Goal: Task Accomplishment & Management: Use online tool/utility

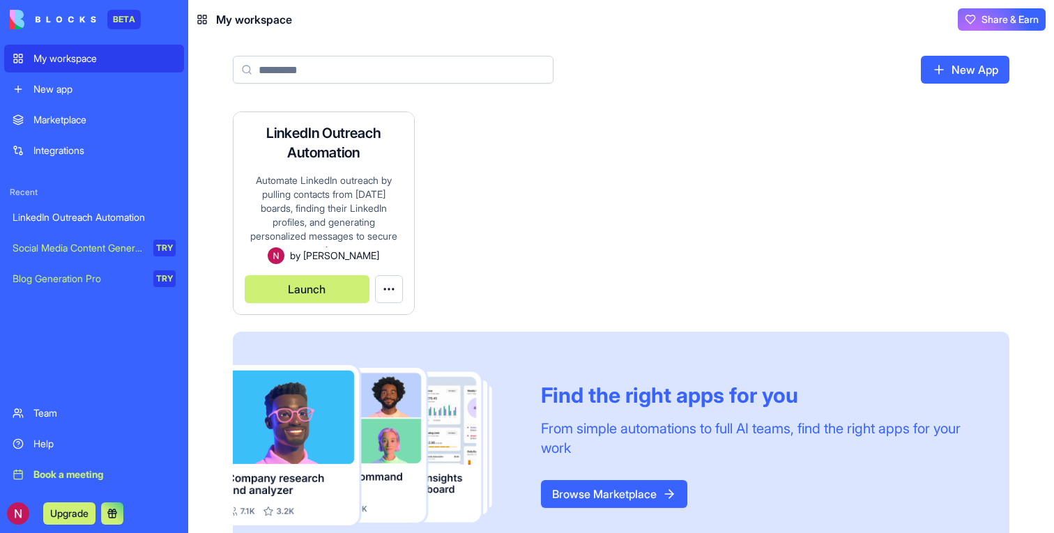
click at [323, 285] on button "Launch" at bounding box center [307, 289] width 125 height 28
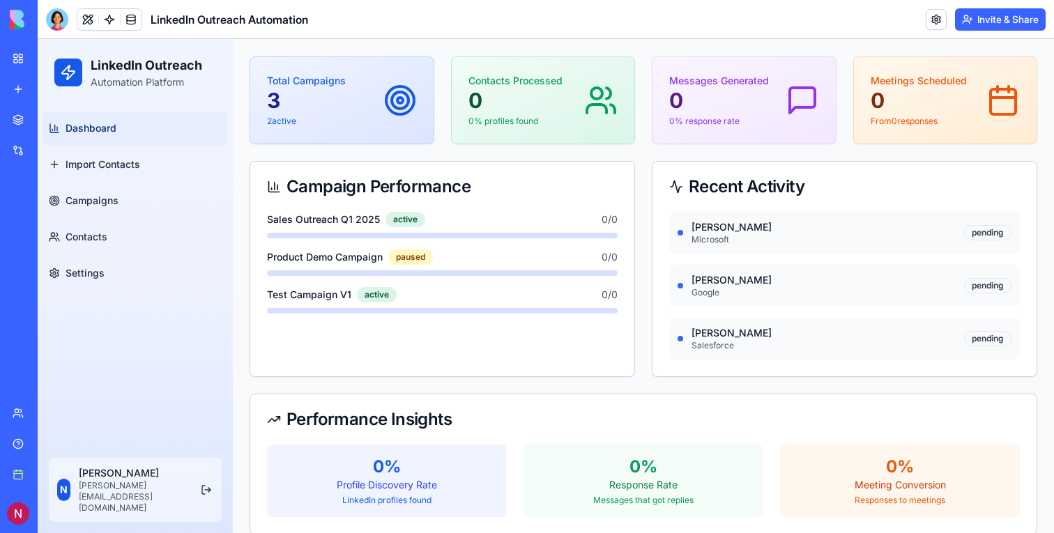
scroll to position [121, 0]
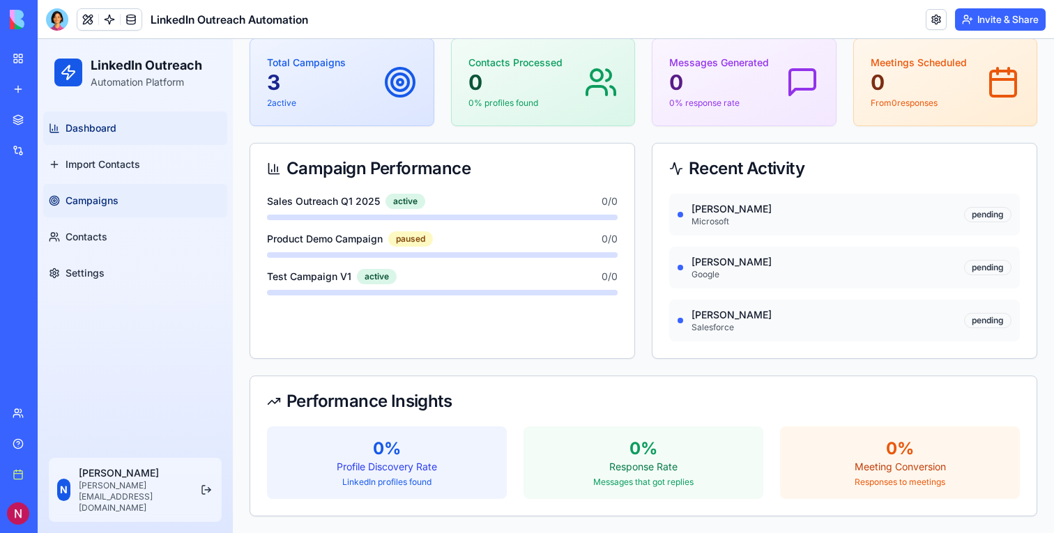
click at [97, 205] on span "Campaigns" at bounding box center [92, 201] width 53 height 14
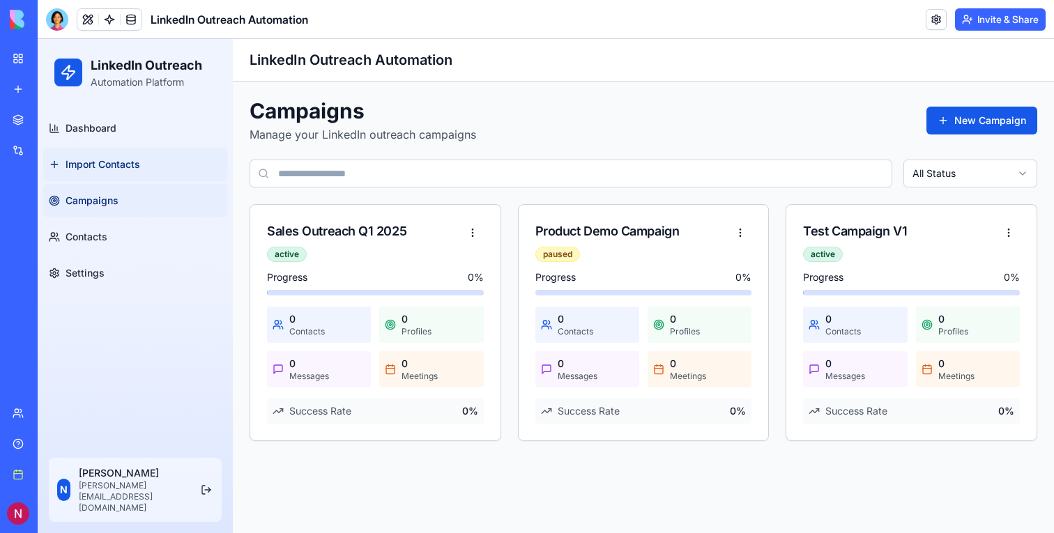
click at [98, 160] on span "Import Contacts" at bounding box center [103, 165] width 75 height 14
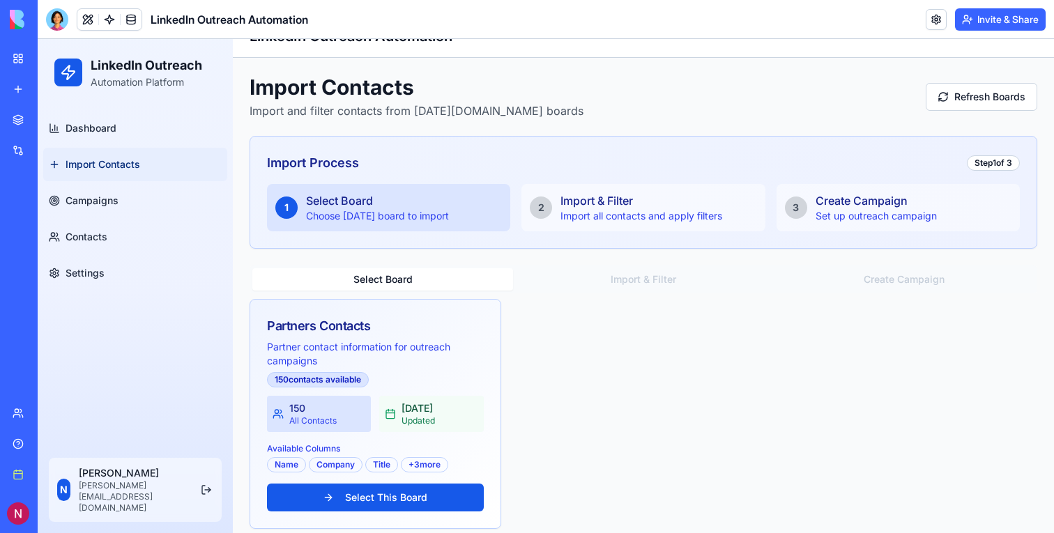
scroll to position [36, 0]
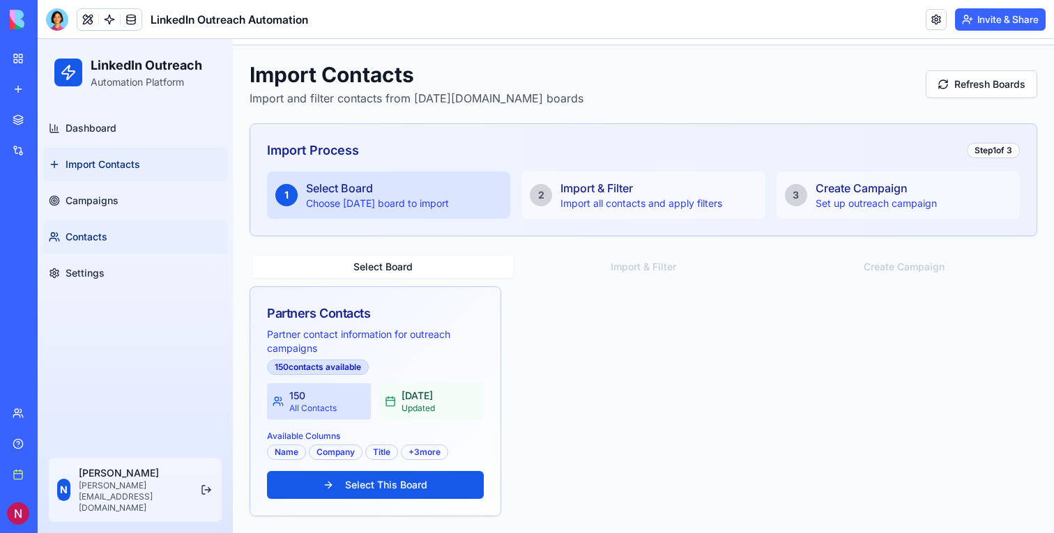
click at [96, 239] on span "Contacts" at bounding box center [87, 237] width 42 height 14
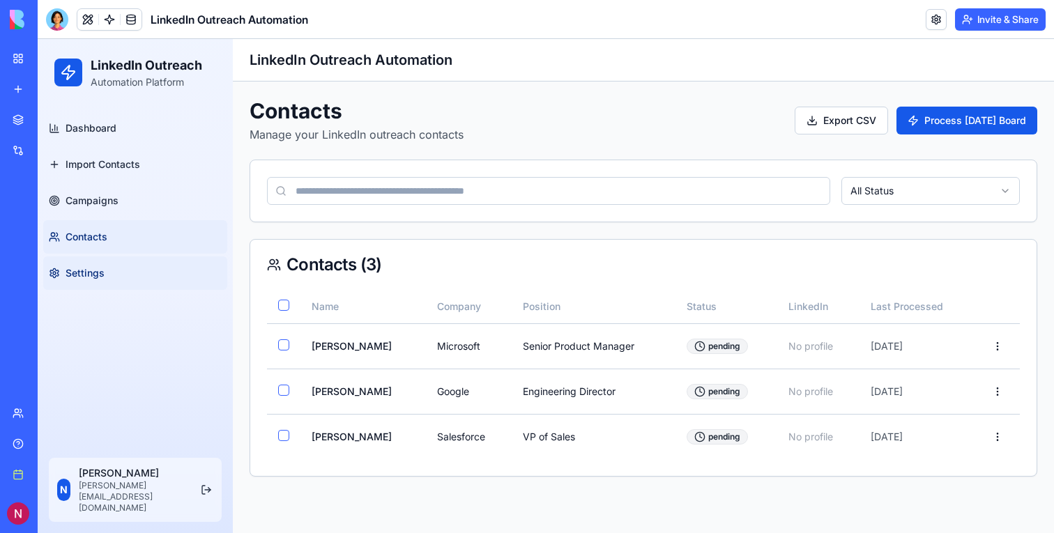
click at [90, 277] on span "Settings" at bounding box center [85, 273] width 39 height 14
click at [112, 30] on span at bounding box center [109, 33] width 7 height 7
click at [111, 15] on link at bounding box center [109, 19] width 21 height 21
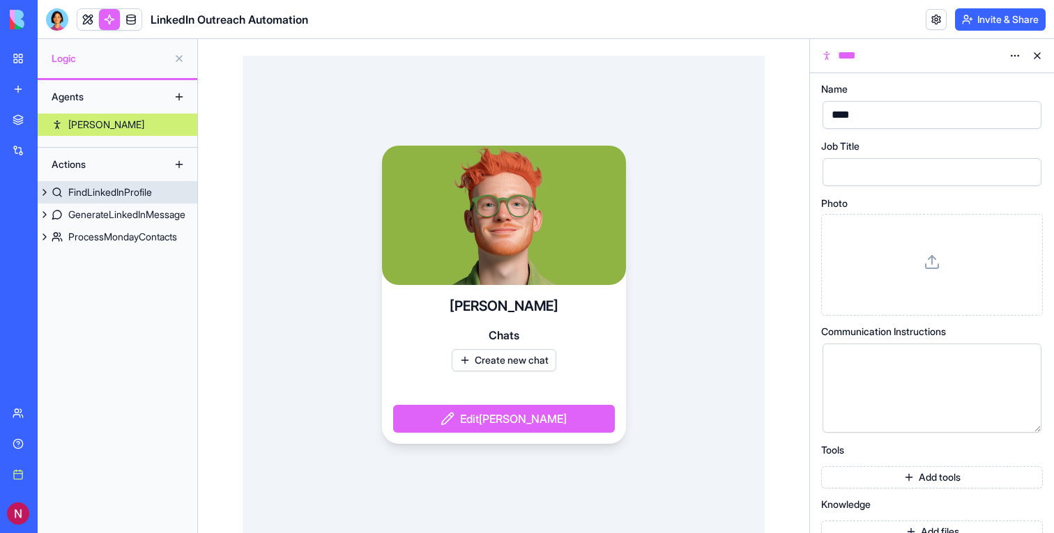
click at [130, 202] on link "FindLinkedInProfile" at bounding box center [118, 192] width 160 height 22
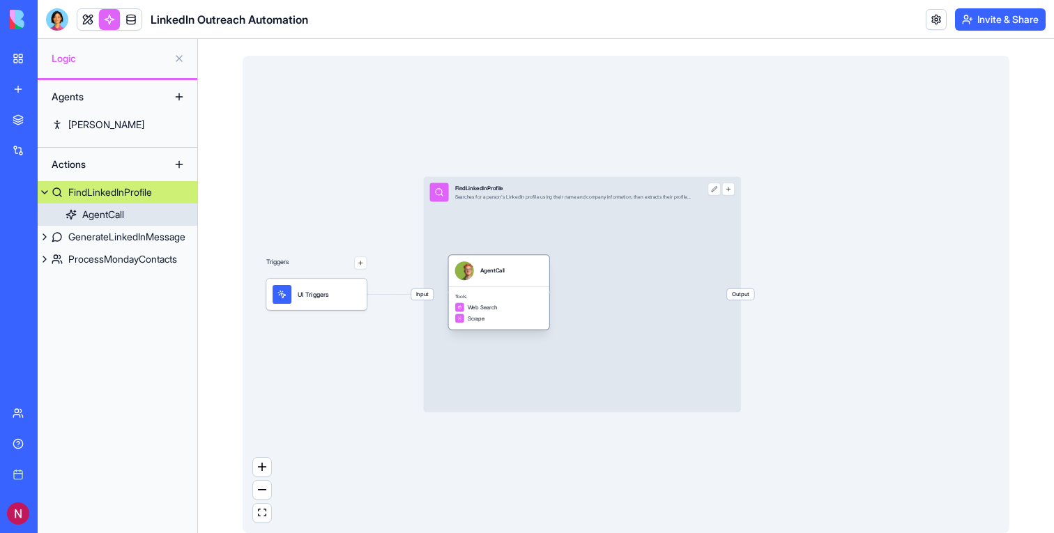
drag, startPoint x: 510, startPoint y: 282, endPoint x: 525, endPoint y: 282, distance: 15.3
click at [525, 282] on div "AgentCall" at bounding box center [499, 270] width 100 height 31
click at [517, 301] on div "Tools Web Search Scrape" at bounding box center [500, 307] width 100 height 43
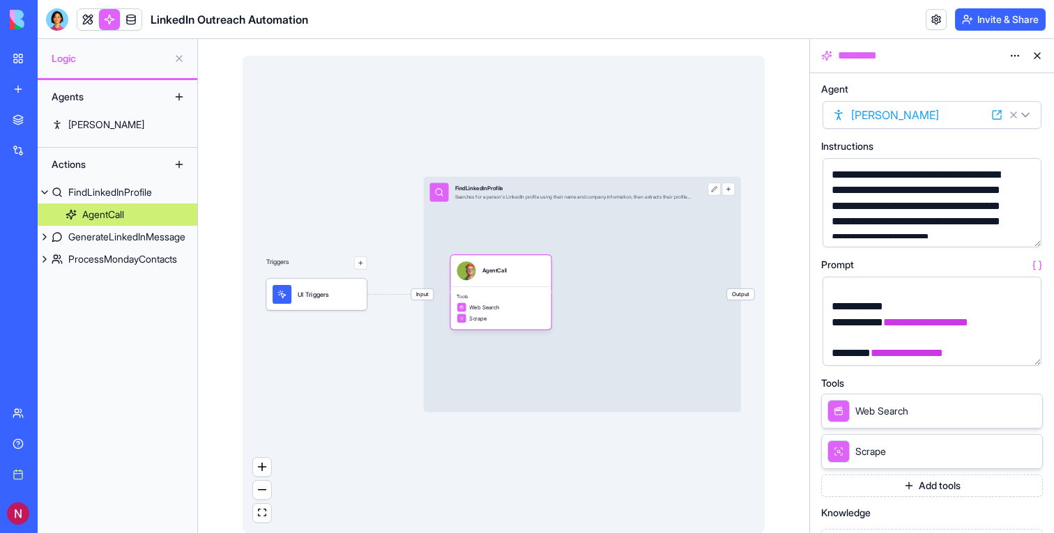
scroll to position [397, 0]
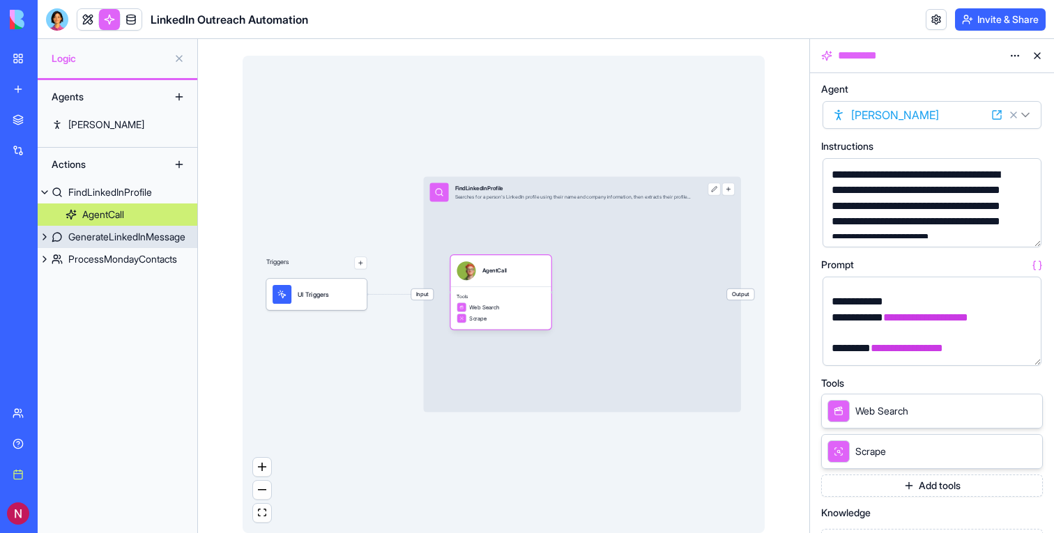
click at [137, 241] on div "GenerateLinkedInMessage" at bounding box center [126, 237] width 117 height 14
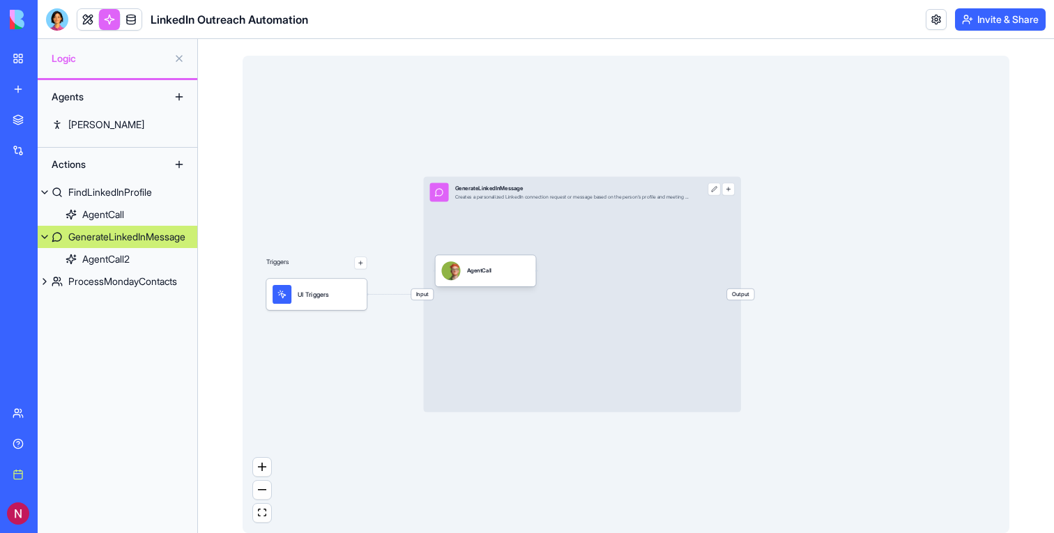
click at [593, 261] on div "Input GenerateLinkedInMessage Creates a personalized LinkedIn connection reques…" at bounding box center [582, 294] width 317 height 236
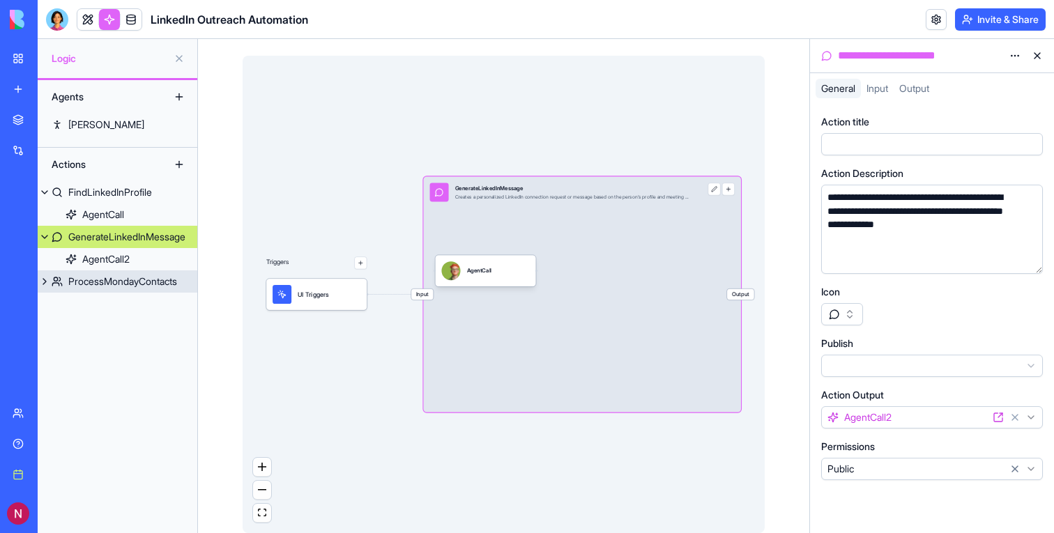
click at [158, 286] on div "ProcessMondayContacts" at bounding box center [122, 282] width 109 height 14
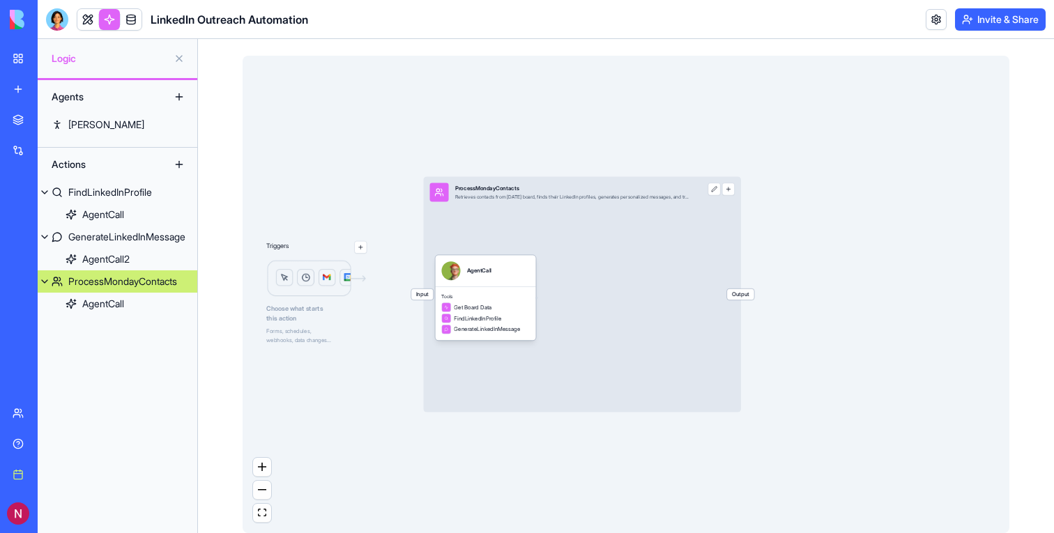
click at [651, 284] on div "Input ProcessMondayContacts Retrieves contacts from [DATE] board, finds their L…" at bounding box center [582, 294] width 317 height 236
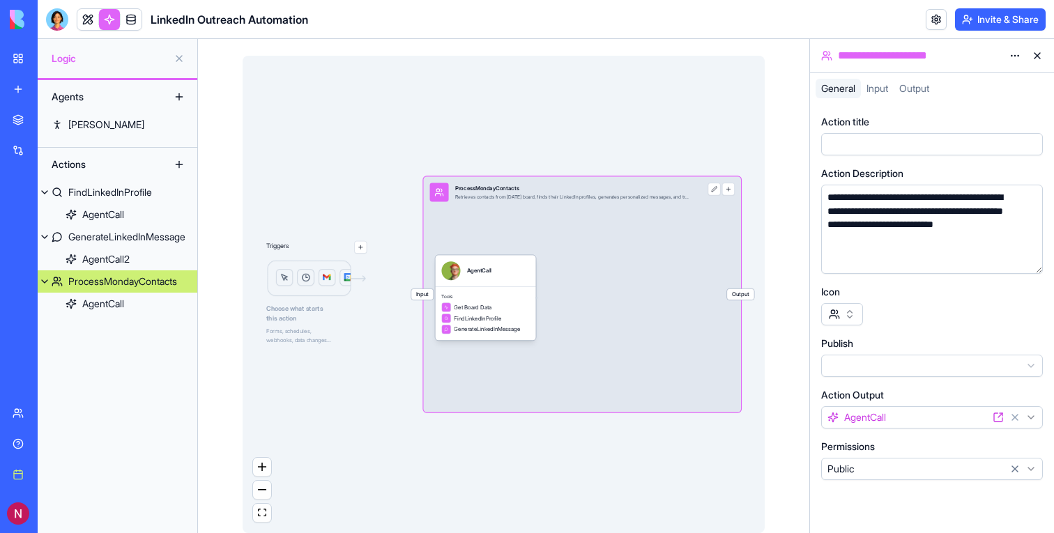
click at [418, 294] on span "Input" at bounding box center [422, 294] width 22 height 11
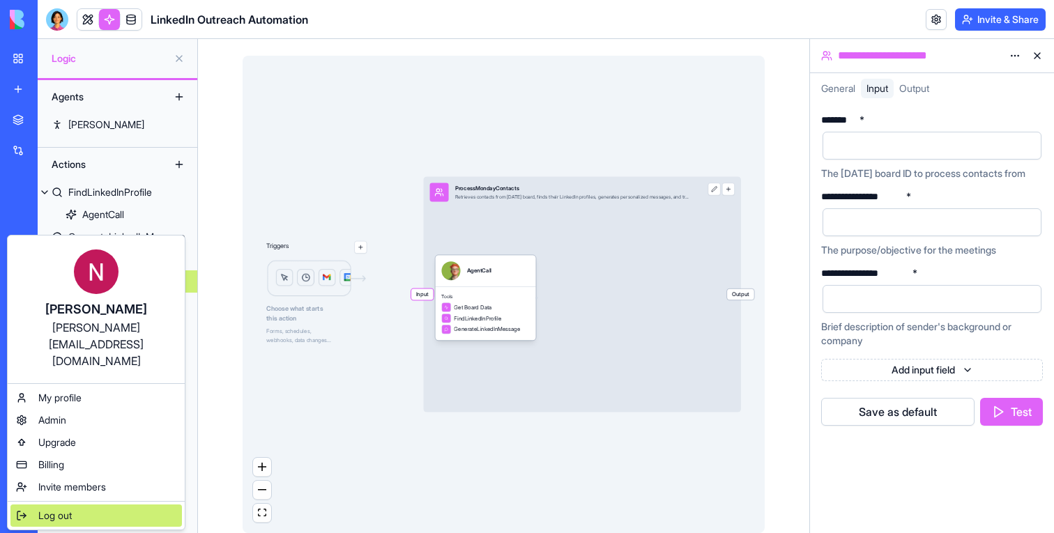
click at [57, 509] on span "Log out" at bounding box center [54, 516] width 33 height 14
